Goal: Information Seeking & Learning: Learn about a topic

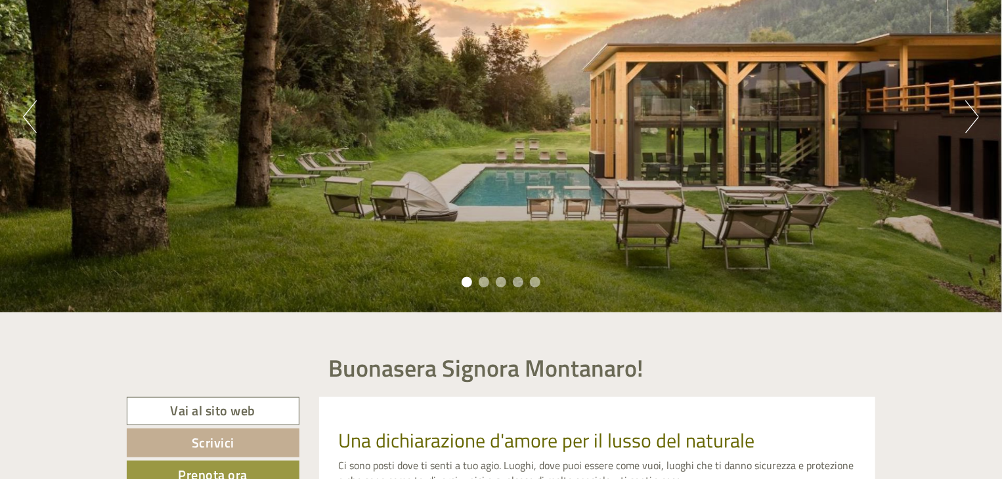
scroll to position [190, 0]
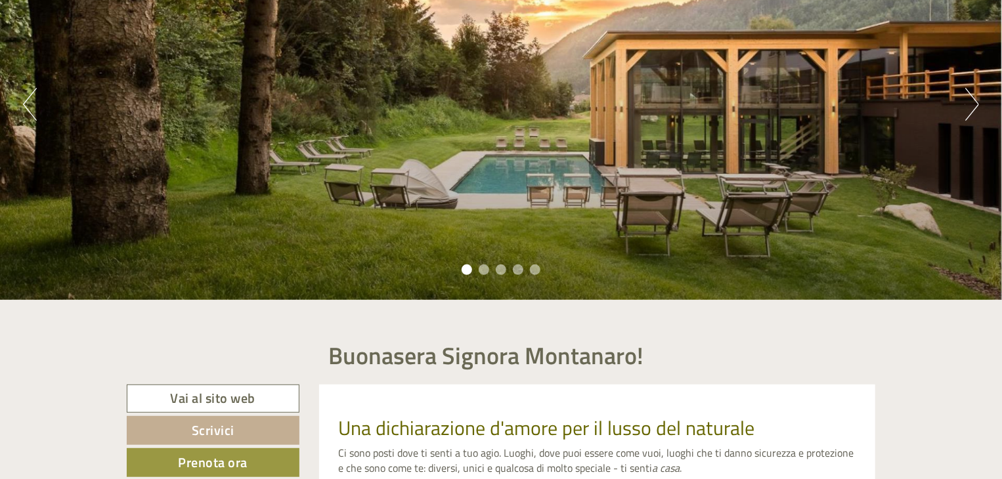
click at [972, 98] on button "Next" at bounding box center [972, 104] width 14 height 33
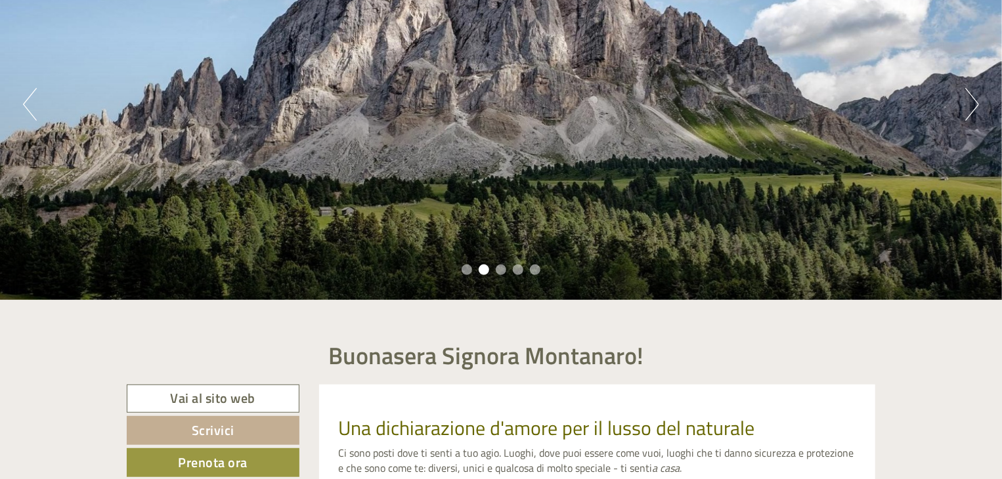
click at [972, 98] on button "Next" at bounding box center [972, 104] width 14 height 33
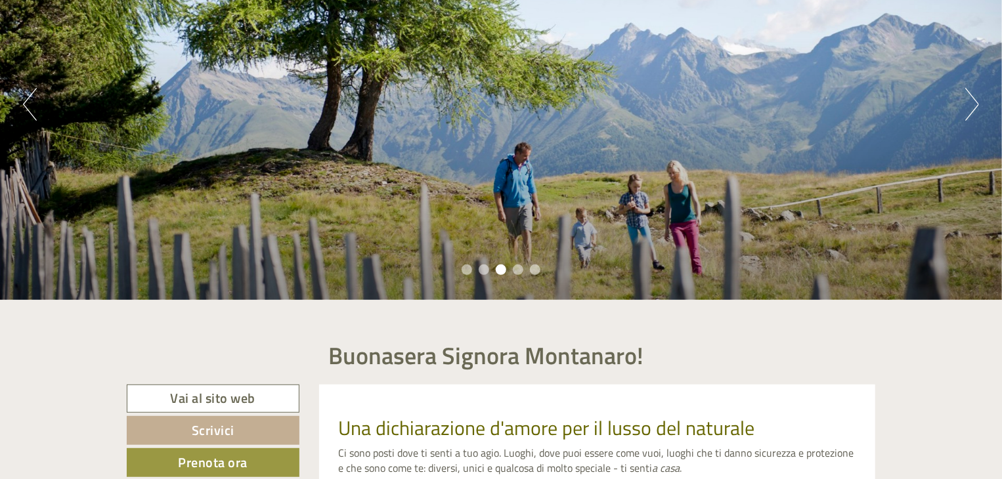
click at [972, 98] on button "Next" at bounding box center [972, 104] width 14 height 33
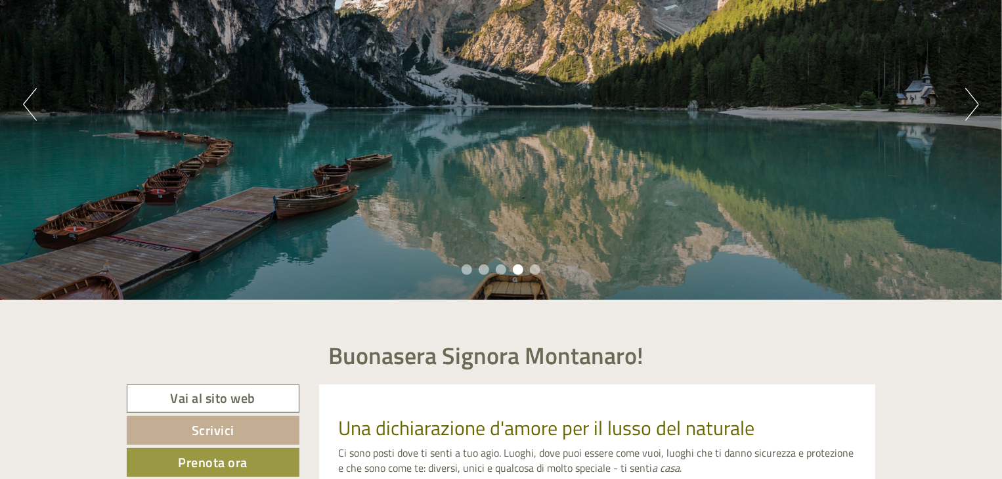
click at [972, 98] on button "Next" at bounding box center [972, 104] width 14 height 33
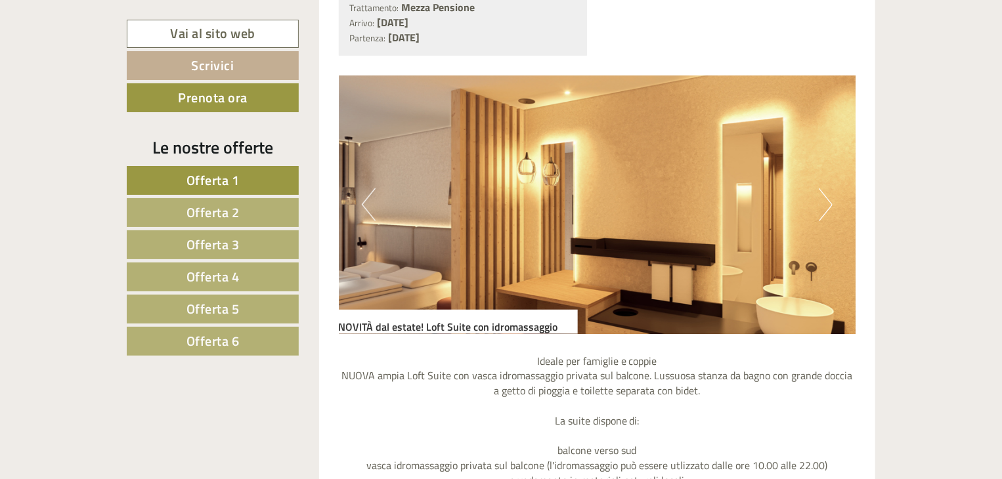
scroll to position [918, 0]
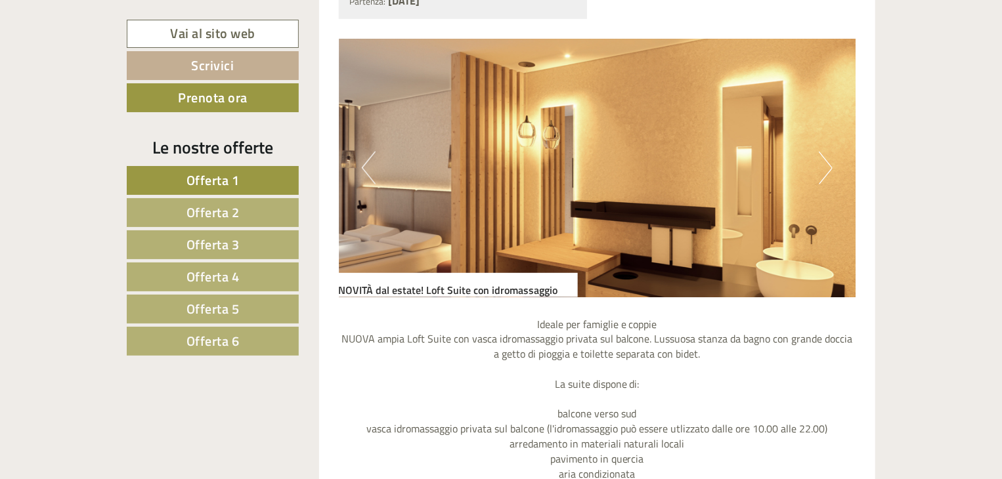
click at [825, 168] on button "Next" at bounding box center [826, 168] width 14 height 33
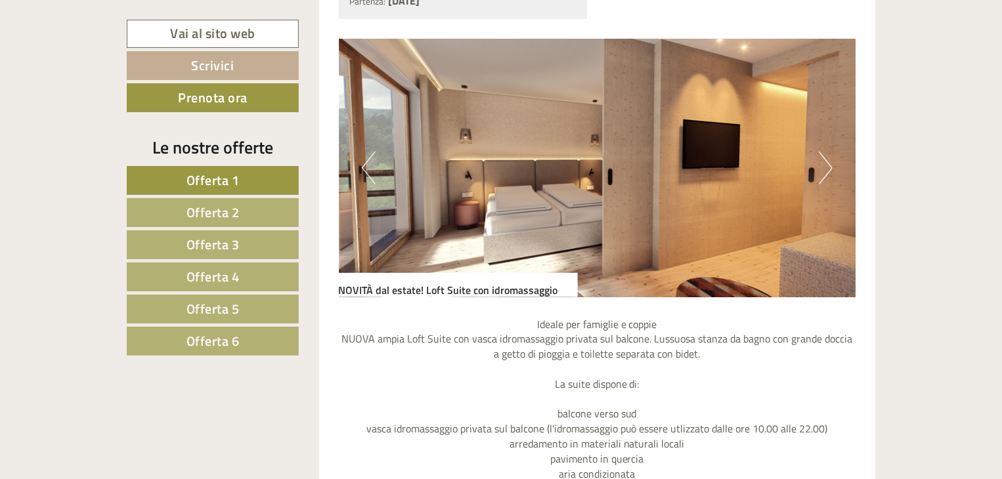
click at [825, 168] on button "Next" at bounding box center [826, 168] width 14 height 33
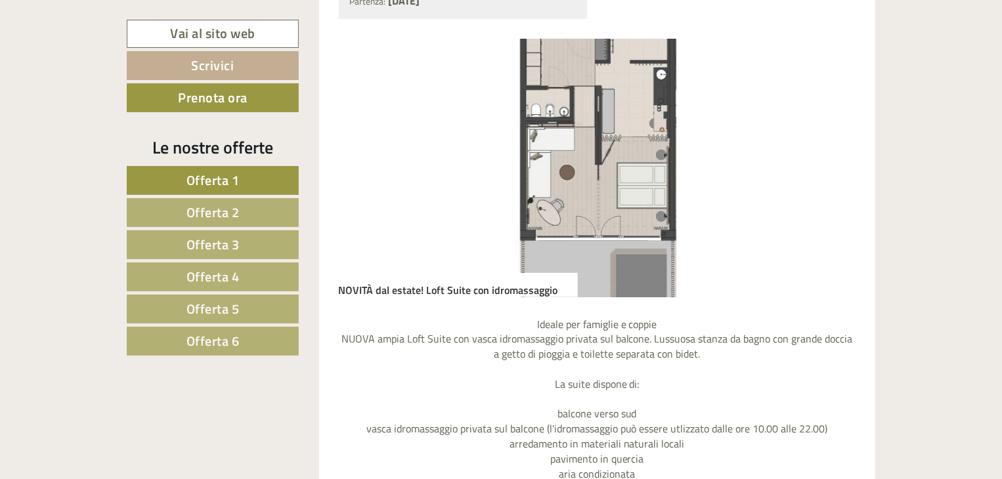
click at [253, 345] on link "Offerta 6" at bounding box center [213, 341] width 172 height 29
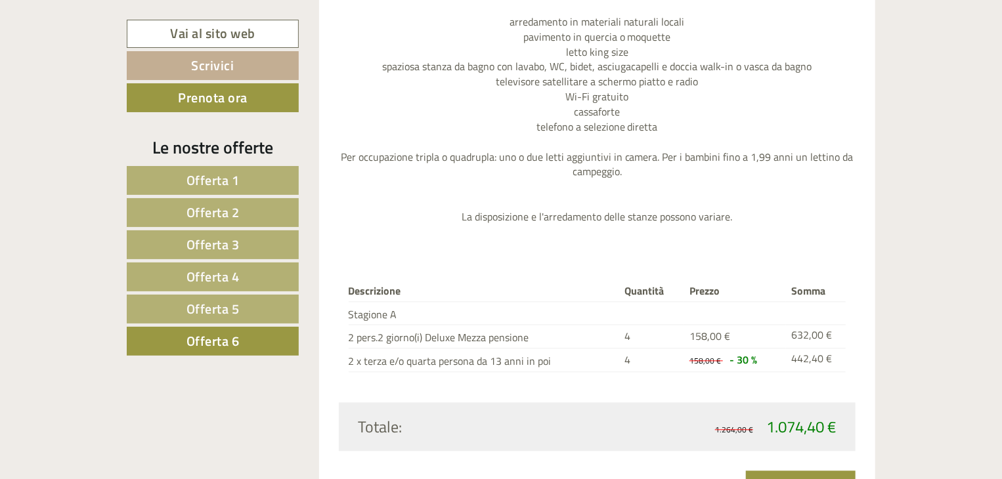
scroll to position [1307, 0]
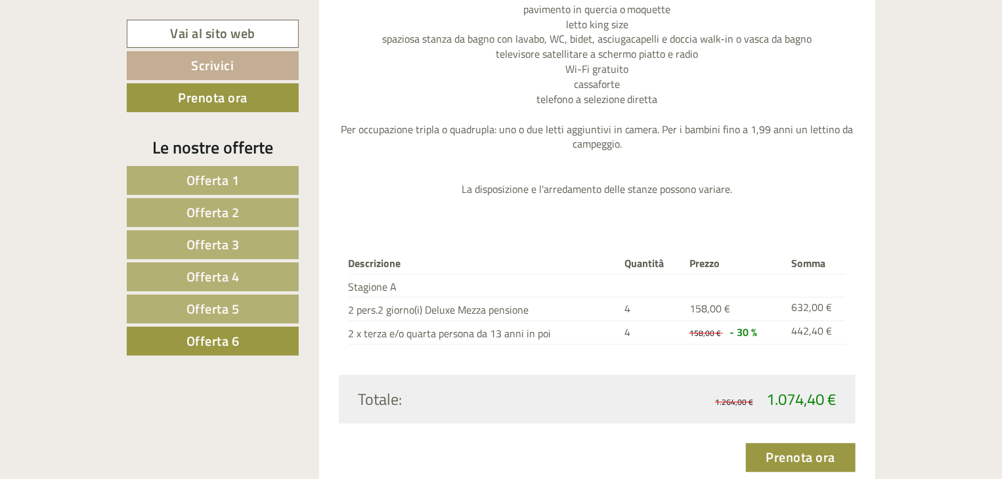
click at [226, 306] on span "Offerta 5" at bounding box center [213, 309] width 53 height 20
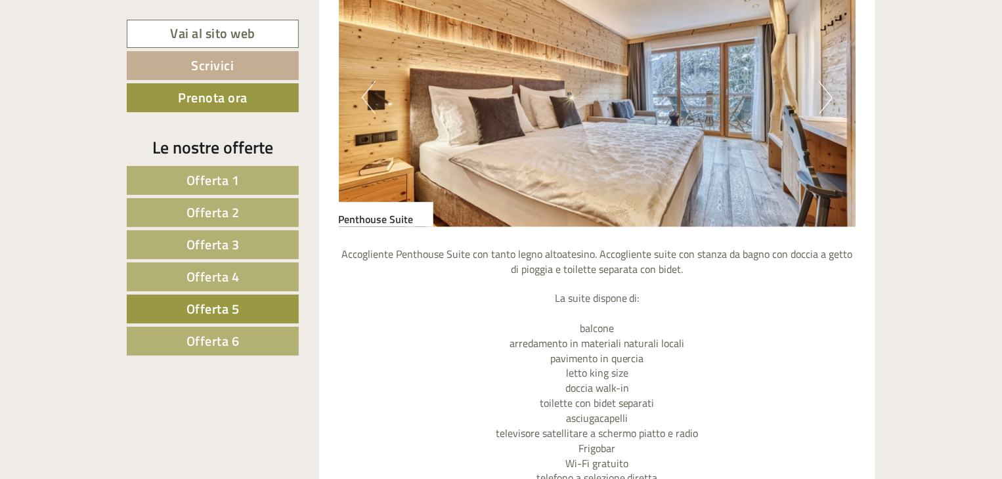
scroll to position [968, 0]
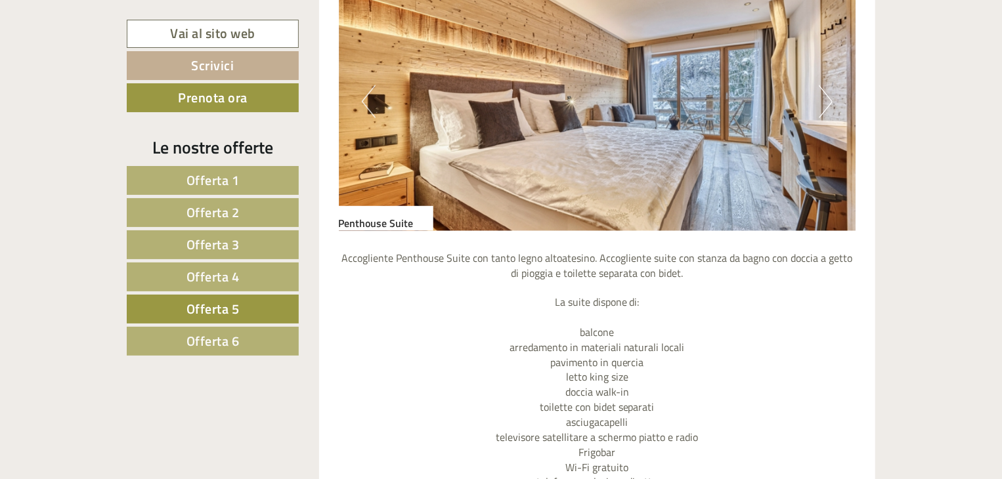
click at [827, 95] on button "Next" at bounding box center [826, 101] width 14 height 33
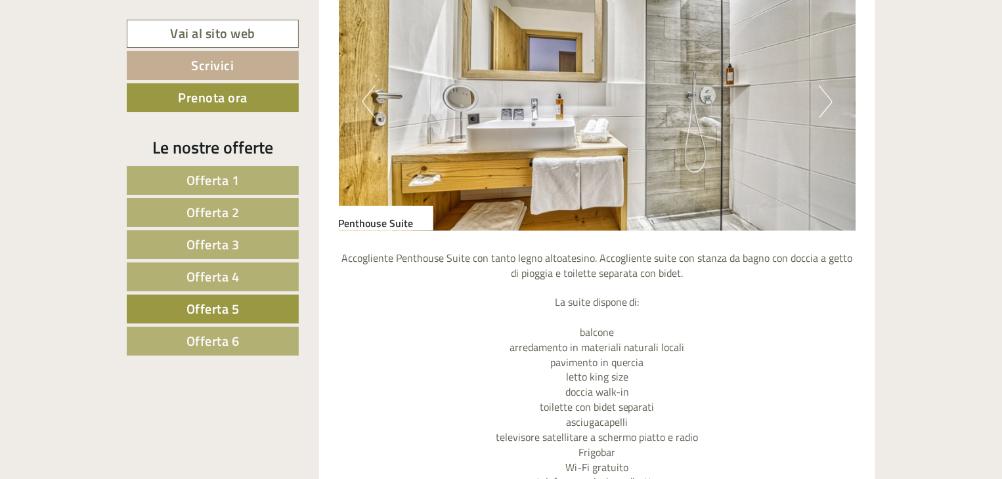
click at [827, 95] on button "Next" at bounding box center [826, 101] width 14 height 33
